Goal: Find specific page/section: Find specific page/section

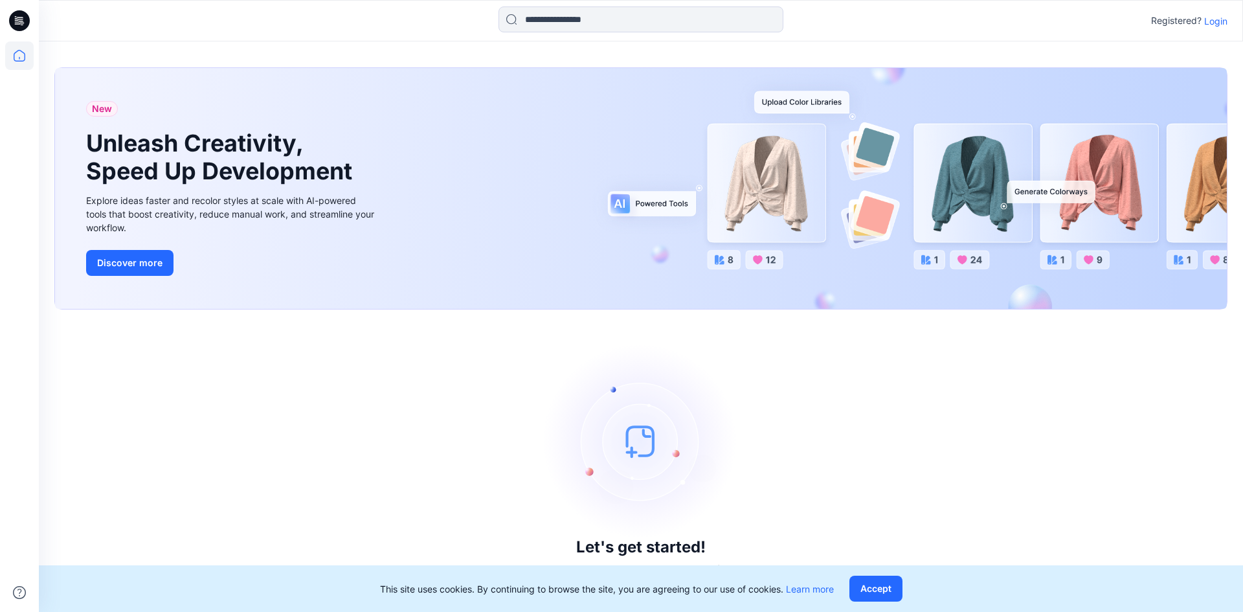
click at [1212, 19] on p "Login" at bounding box center [1215, 21] width 23 height 14
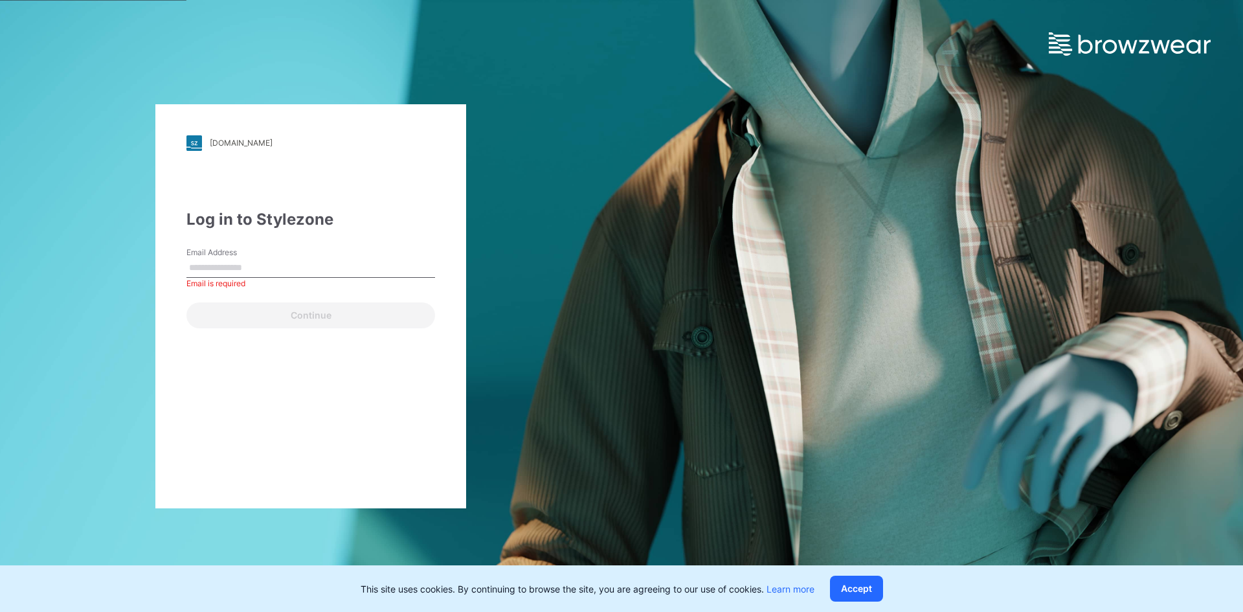
click at [220, 311] on div "Continue" at bounding box center [310, 312] width 249 height 31
click at [282, 282] on div "Email is required" at bounding box center [310, 284] width 249 height 12
click at [278, 275] on input "Email Address" at bounding box center [310, 267] width 249 height 19
type input "**********"
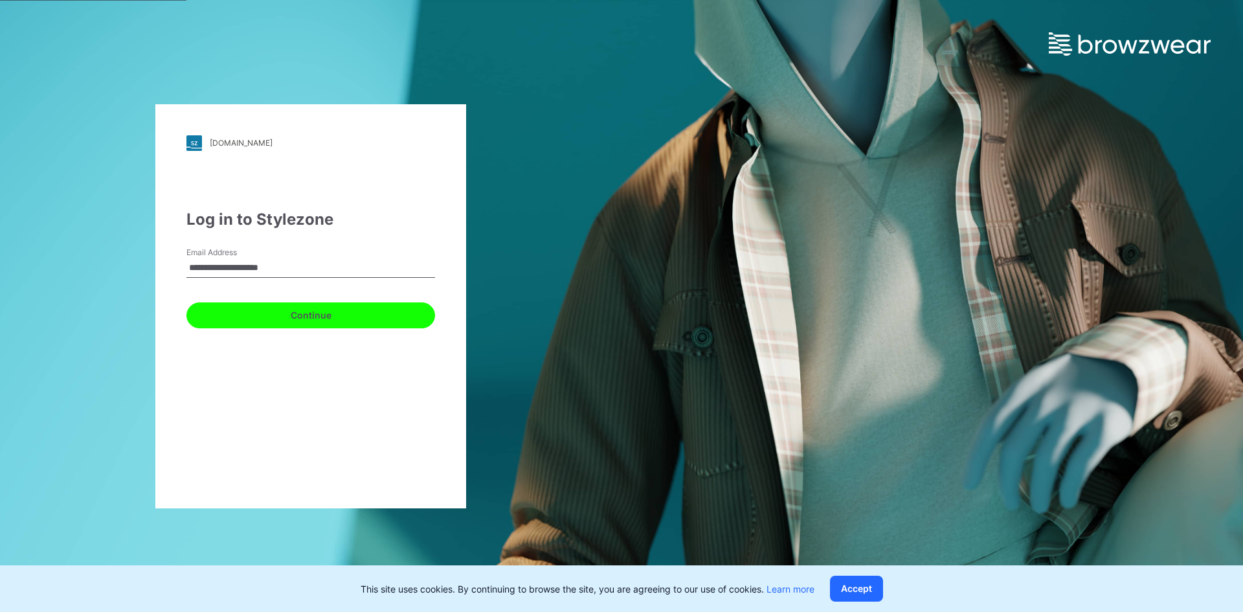
click at [254, 315] on button "Continue" at bounding box center [310, 315] width 249 height 26
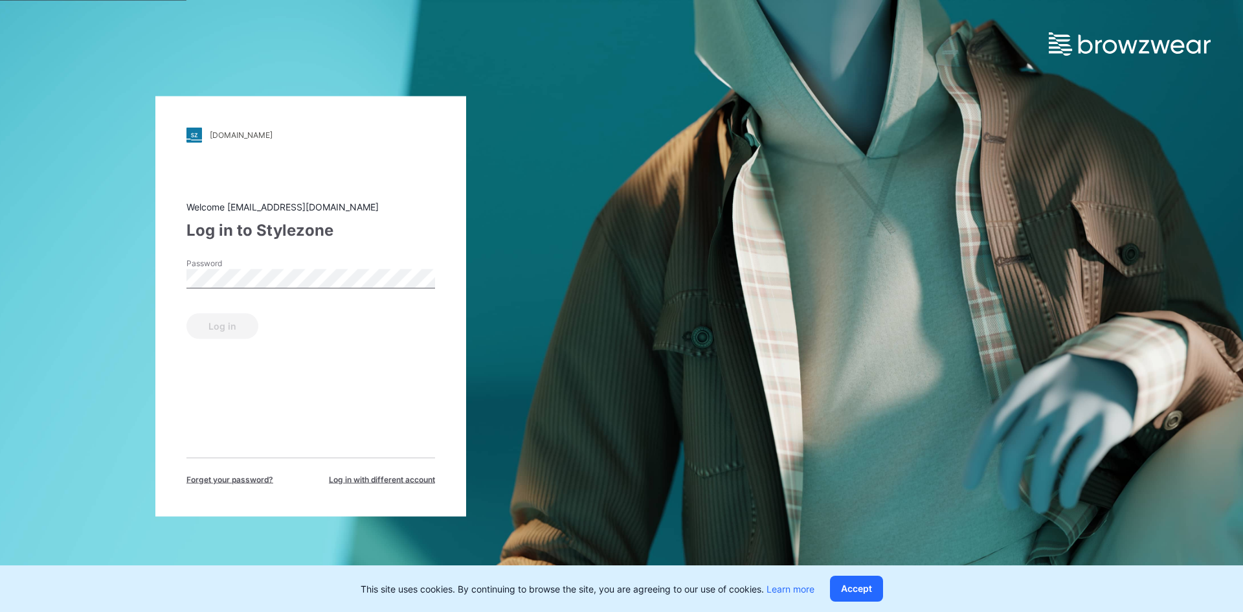
click at [333, 262] on div "Password" at bounding box center [310, 276] width 249 height 39
click at [201, 327] on button "Log in" at bounding box center [222, 326] width 72 height 26
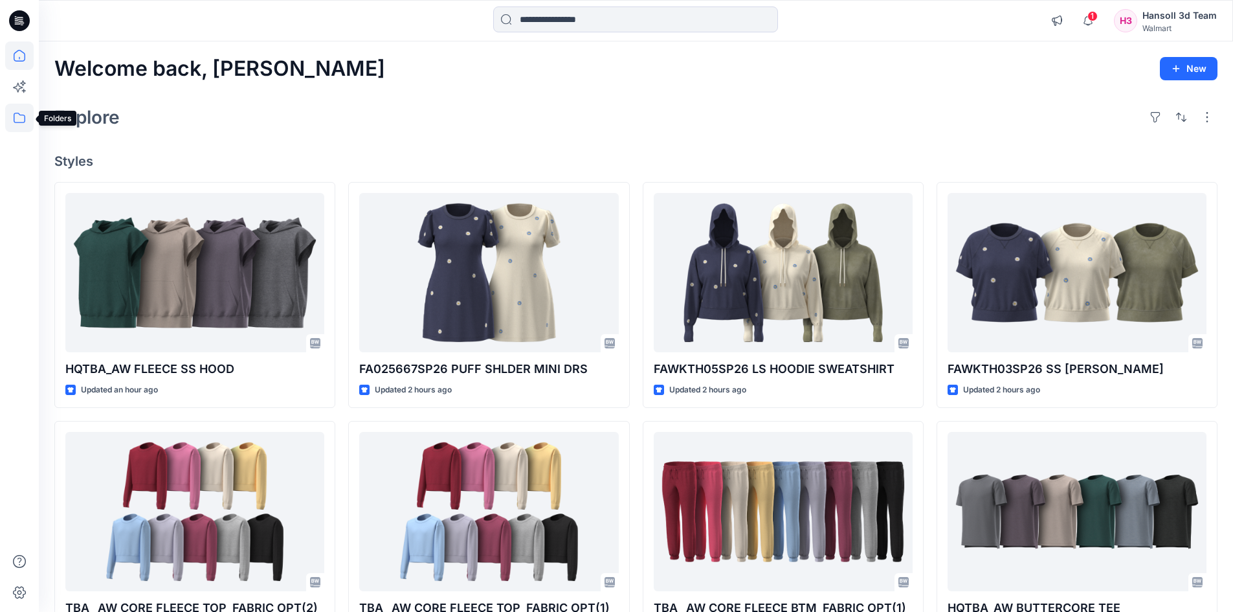
click at [10, 117] on icon at bounding box center [19, 118] width 28 height 28
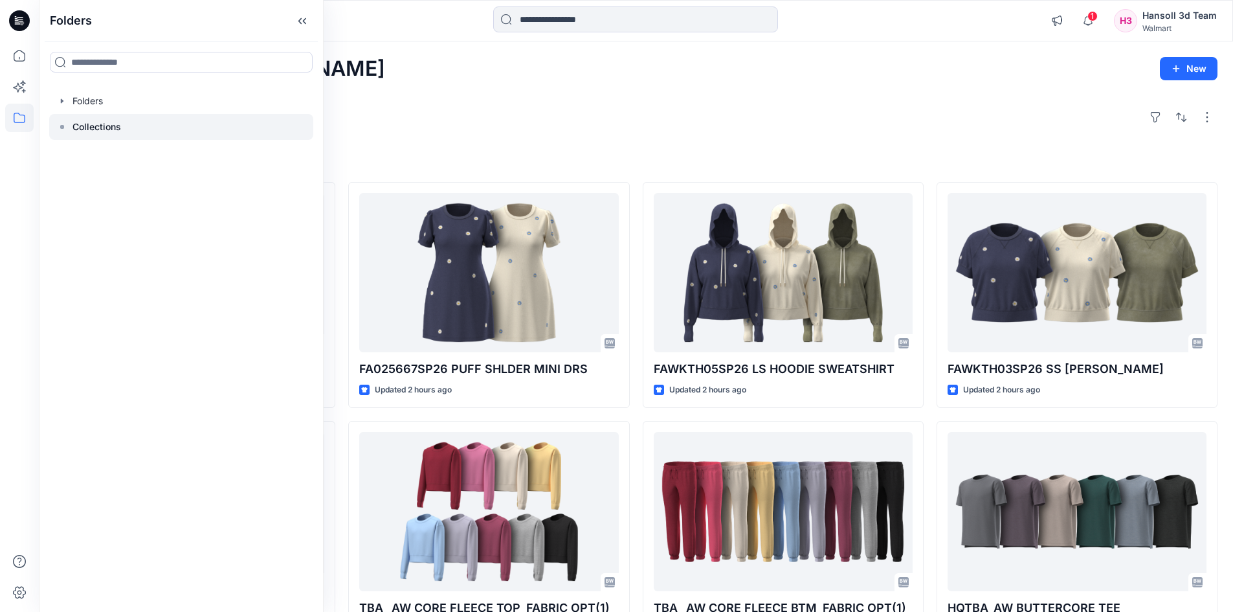
click at [95, 127] on p "Collections" at bounding box center [96, 127] width 49 height 16
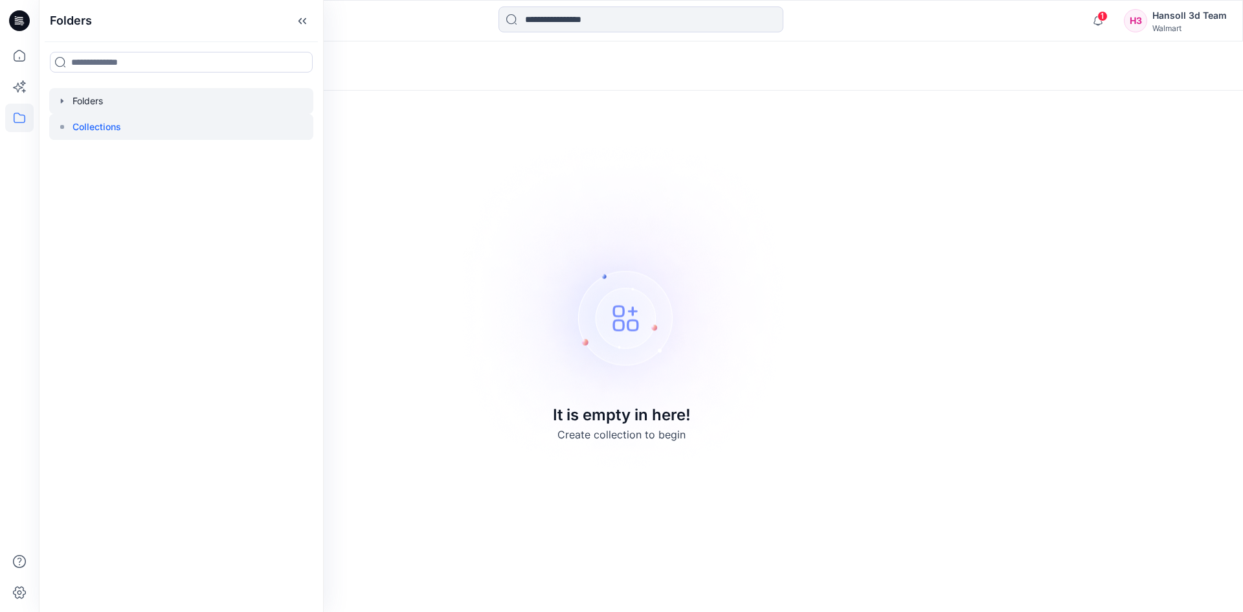
click at [61, 102] on icon "button" at bounding box center [62, 100] width 3 height 5
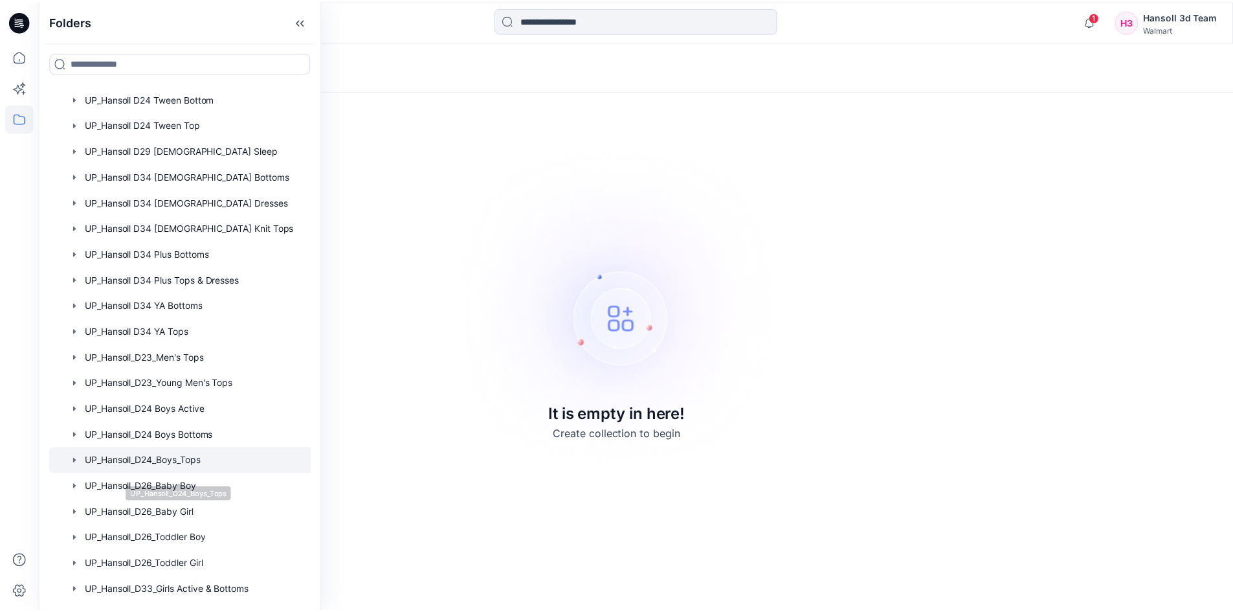
scroll to position [680, 0]
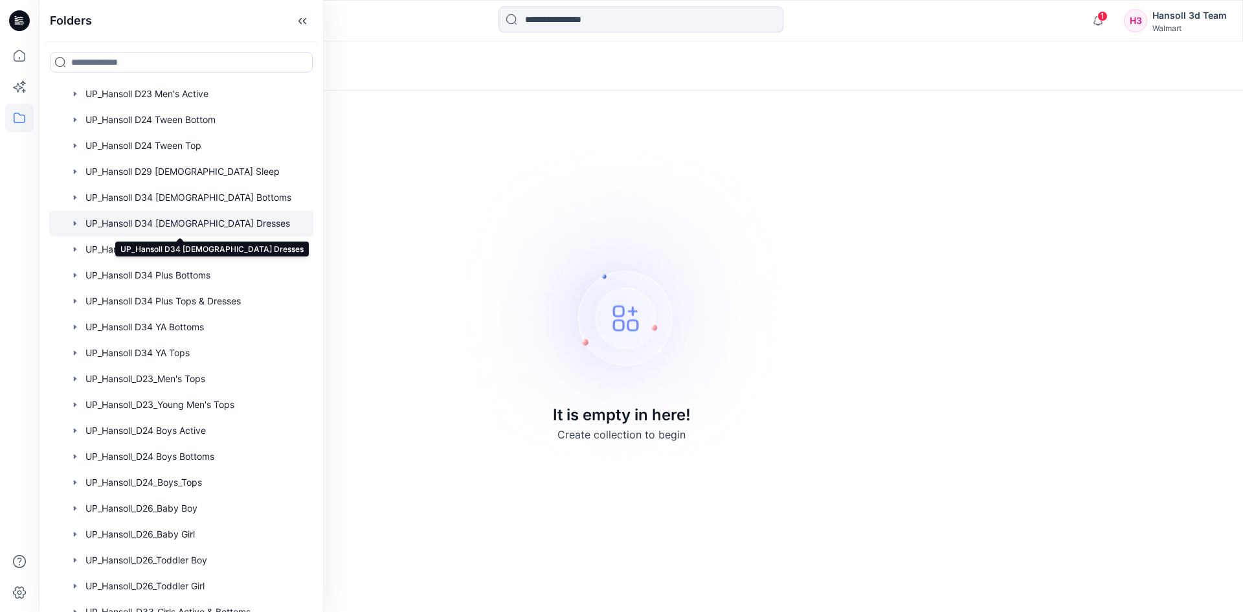
click at [172, 226] on div at bounding box center [189, 223] width 281 height 26
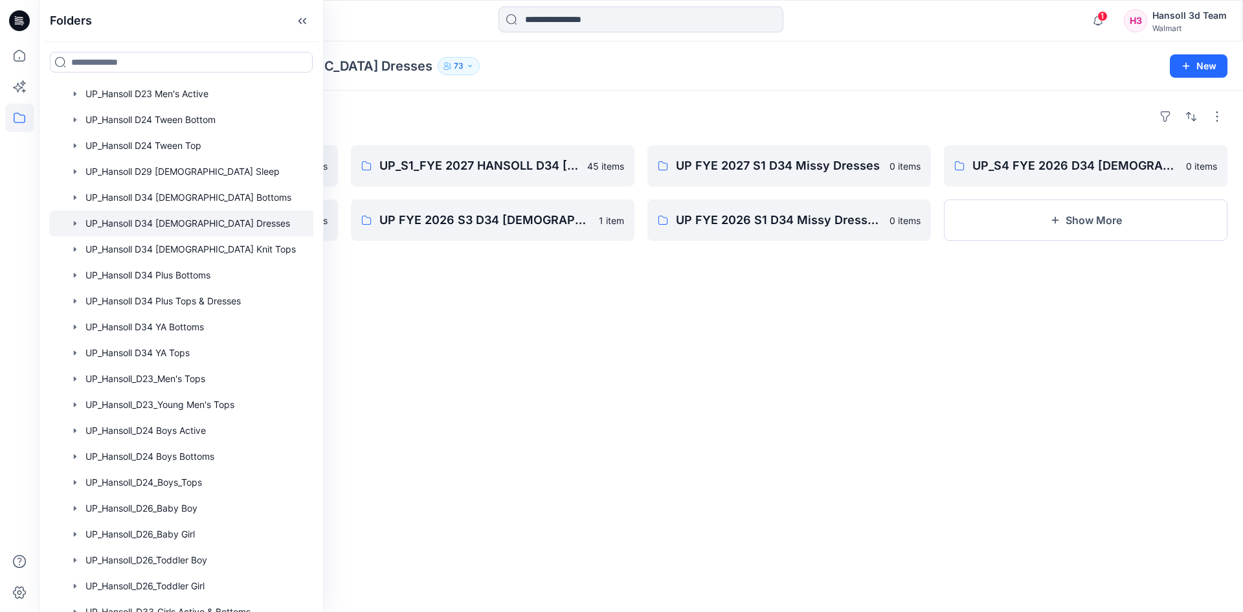
click at [546, 318] on div "Folders FYE 2027 S2 D34 [DEMOGRAPHIC_DATA] Dresses - Hansoll 0 items UP_S2 FYE …" at bounding box center [641, 351] width 1204 height 521
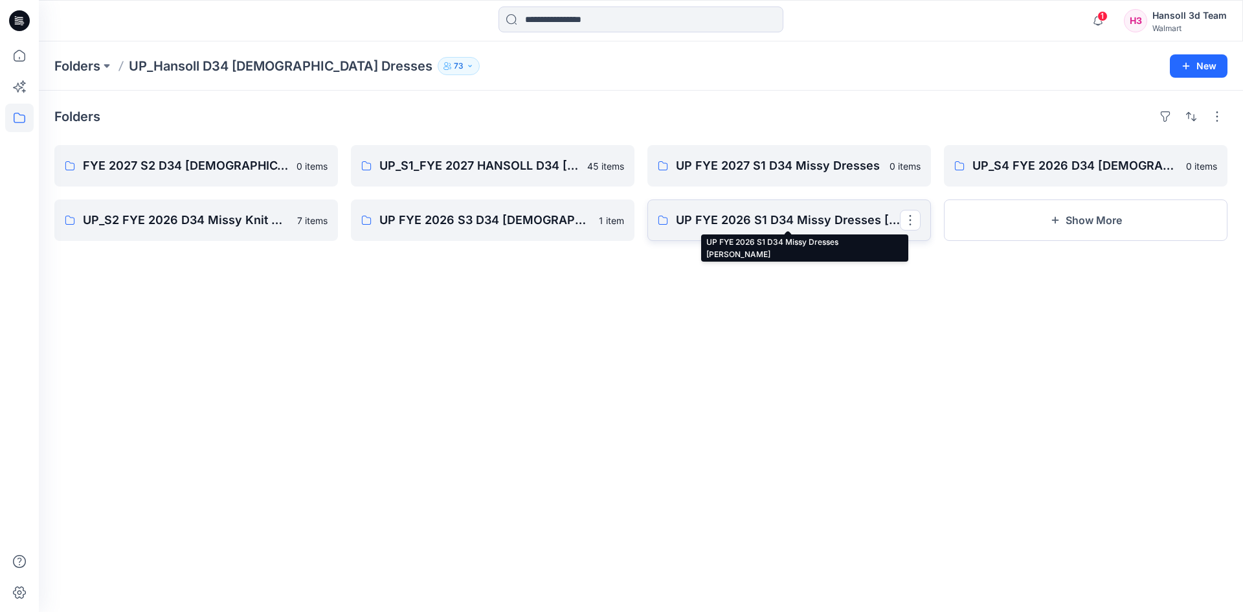
click at [814, 221] on p "UP FYE 2026 S1 D34 Missy Dresses [PERSON_NAME]" at bounding box center [788, 220] width 224 height 18
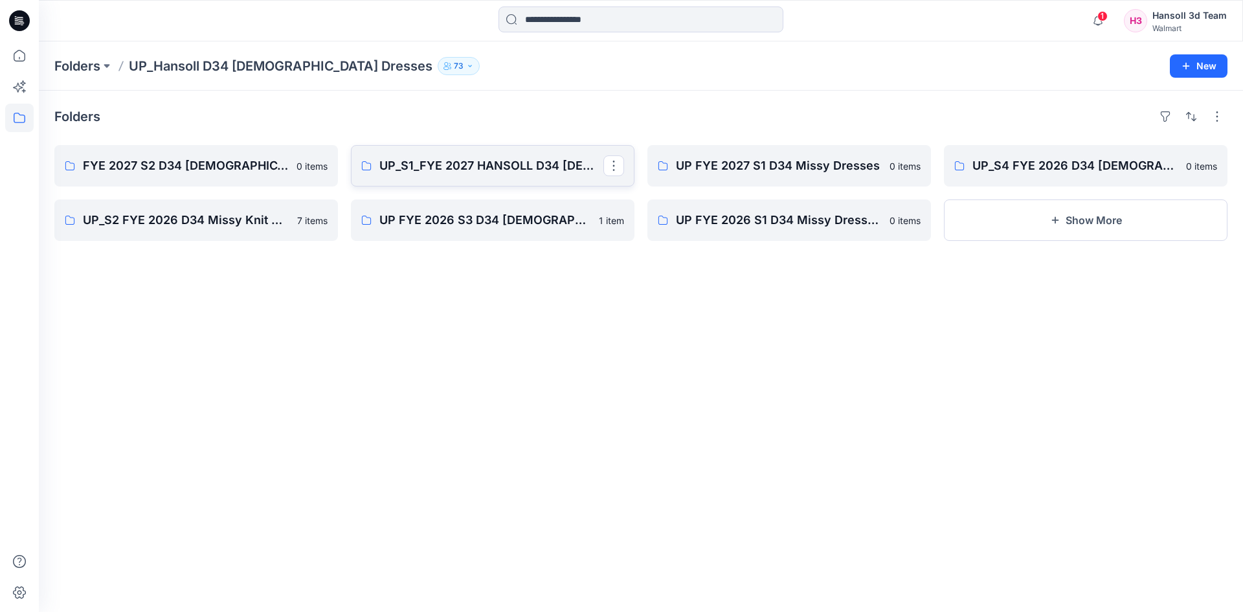
click at [446, 175] on link "UP_S1_FYE 2027 HANSOLL D34 [DEMOGRAPHIC_DATA] DRESSES" at bounding box center [493, 165] width 284 height 41
